Goal: Complete application form: Complete application form

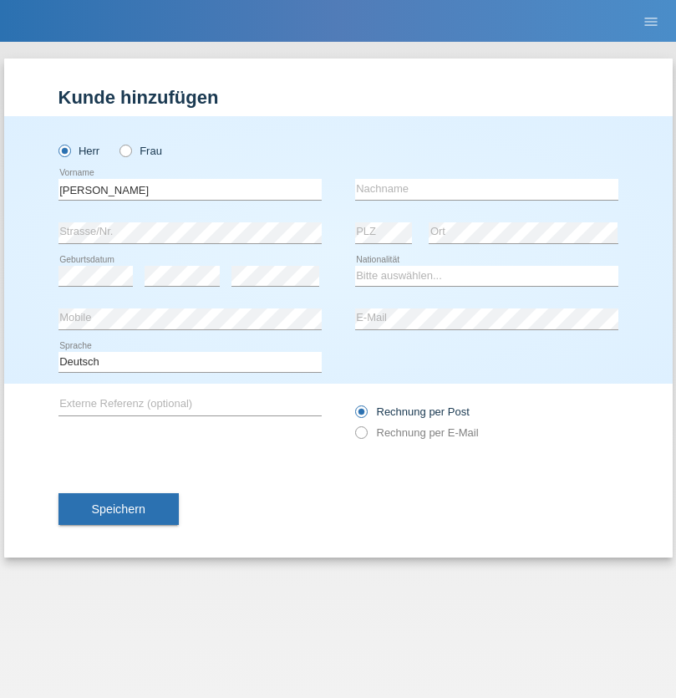
type input "[PERSON_NAME]"
click at [486, 189] on input "text" at bounding box center [486, 189] width 263 height 21
type input "[PERSON_NAME]"
select select "BR"
select select "C"
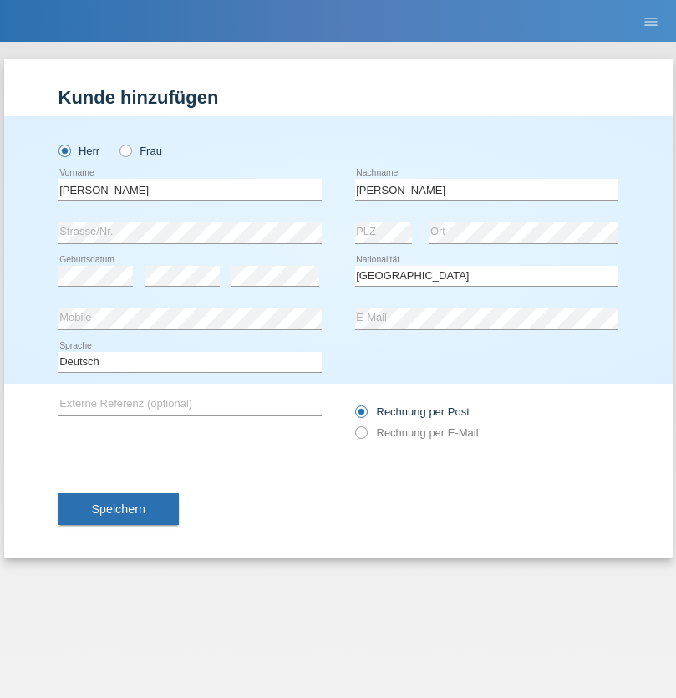
select select "30"
select select "05"
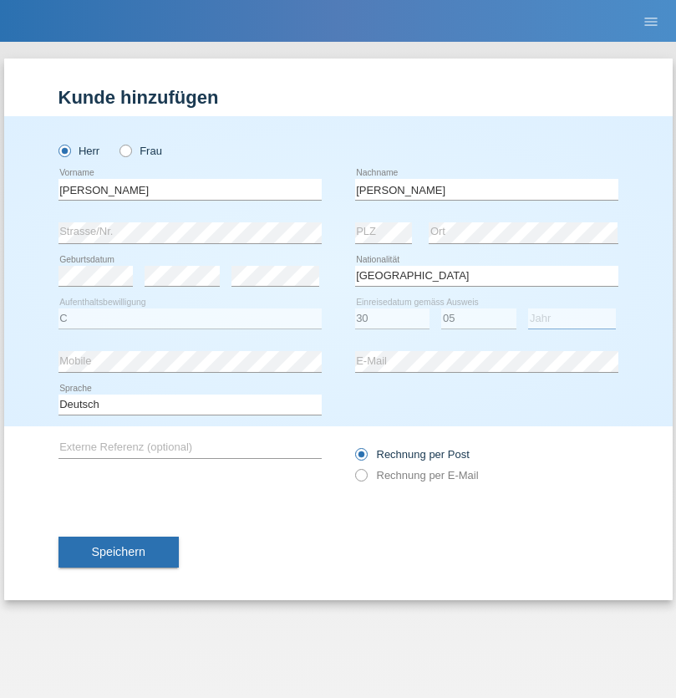
select select "2021"
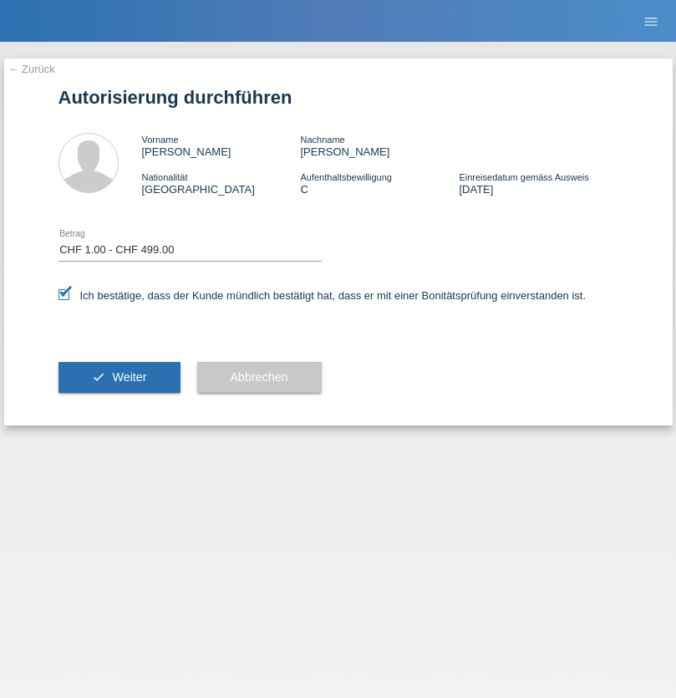
select select "1"
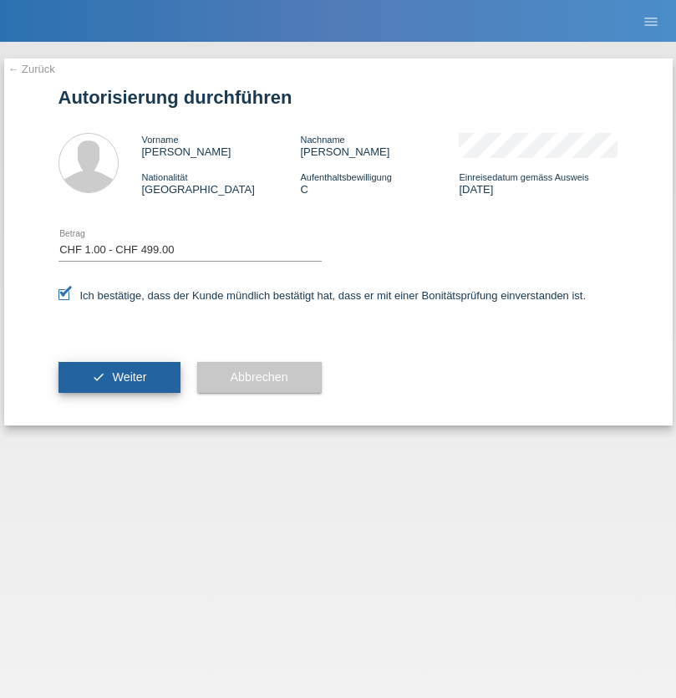
click at [119, 377] on span "Weiter" at bounding box center [129, 376] width 34 height 13
